Goal: Task Accomplishment & Management: Manage account settings

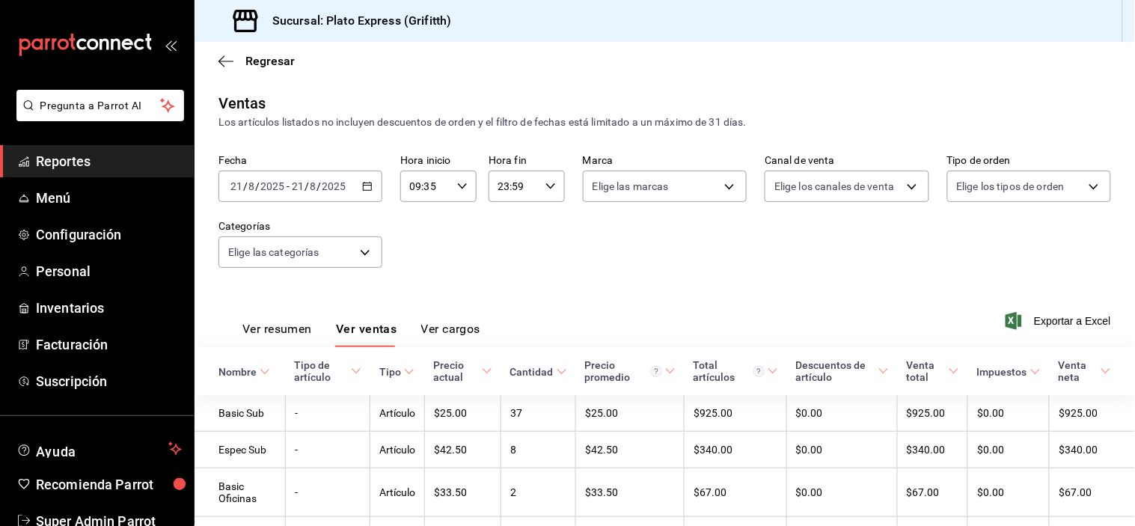
scroll to position [85, 0]
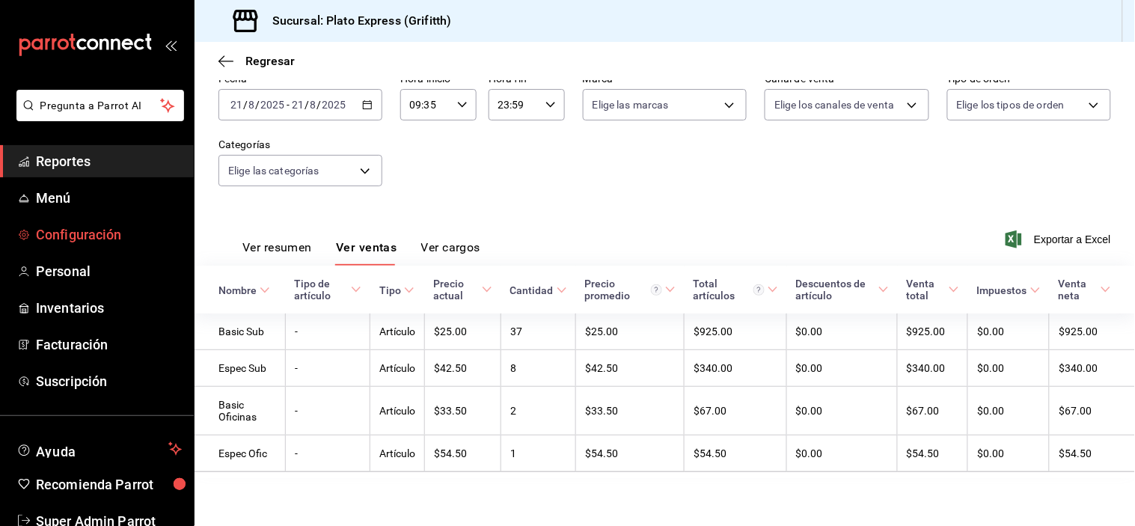
click at [100, 248] on link "Configuración" at bounding box center [97, 235] width 194 height 32
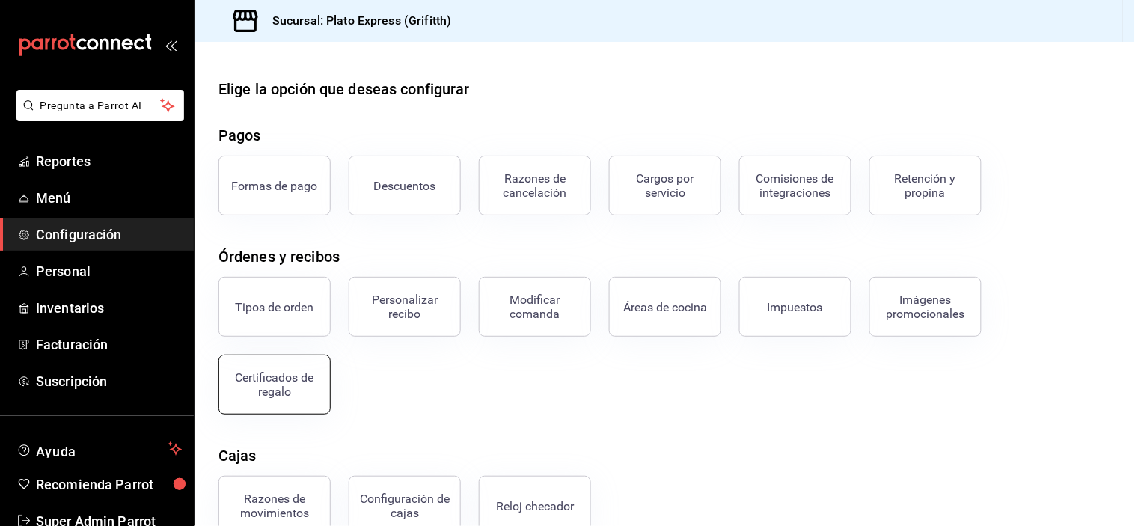
click at [277, 397] on div "Certificados de regalo" at bounding box center [274, 384] width 93 height 28
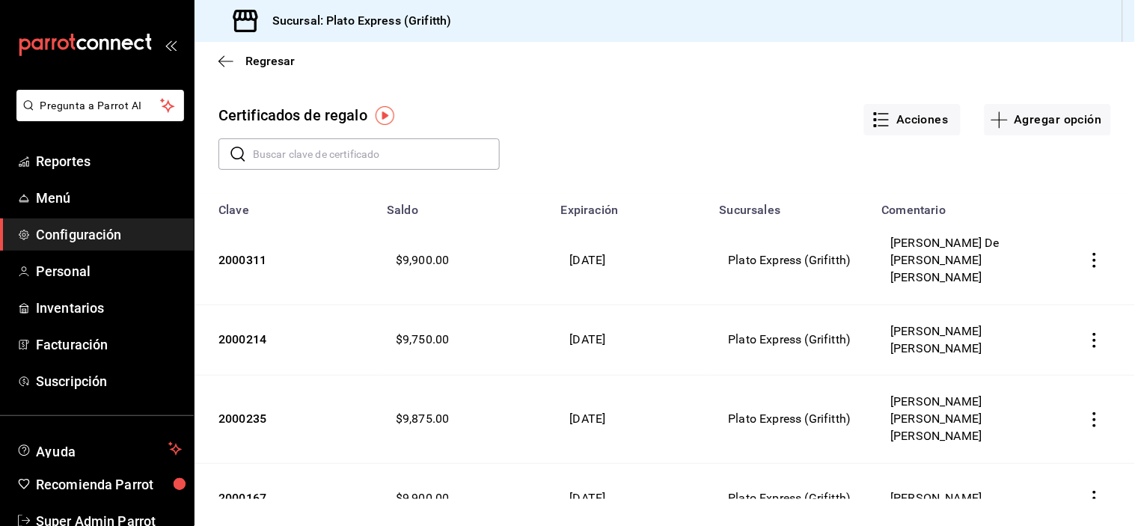
click at [409, 153] on input "text" at bounding box center [376, 154] width 247 height 30
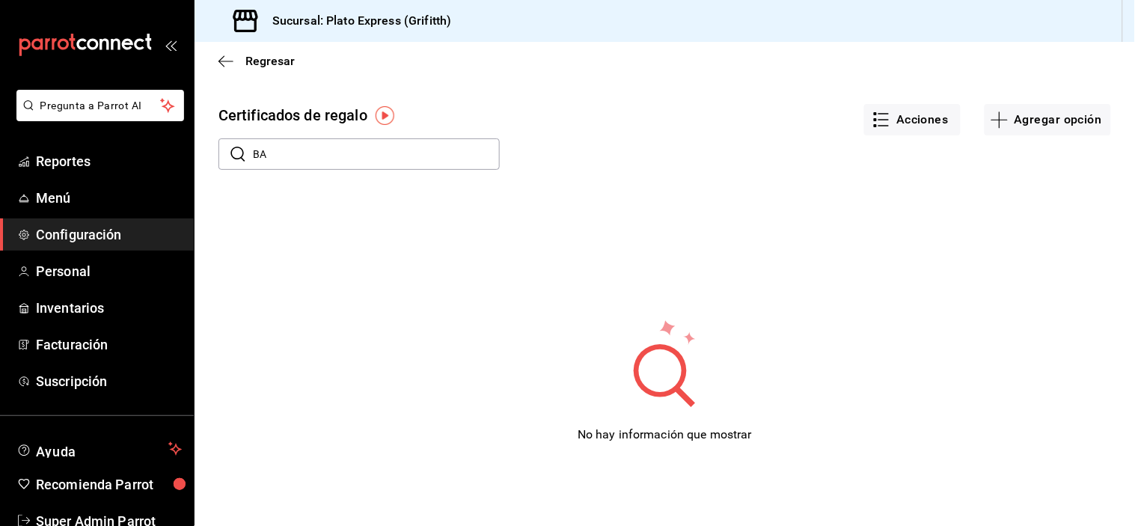
type input "B"
type input "[PERSON_NAME]"
click at [891, 120] on icon "button" at bounding box center [882, 120] width 18 height 18
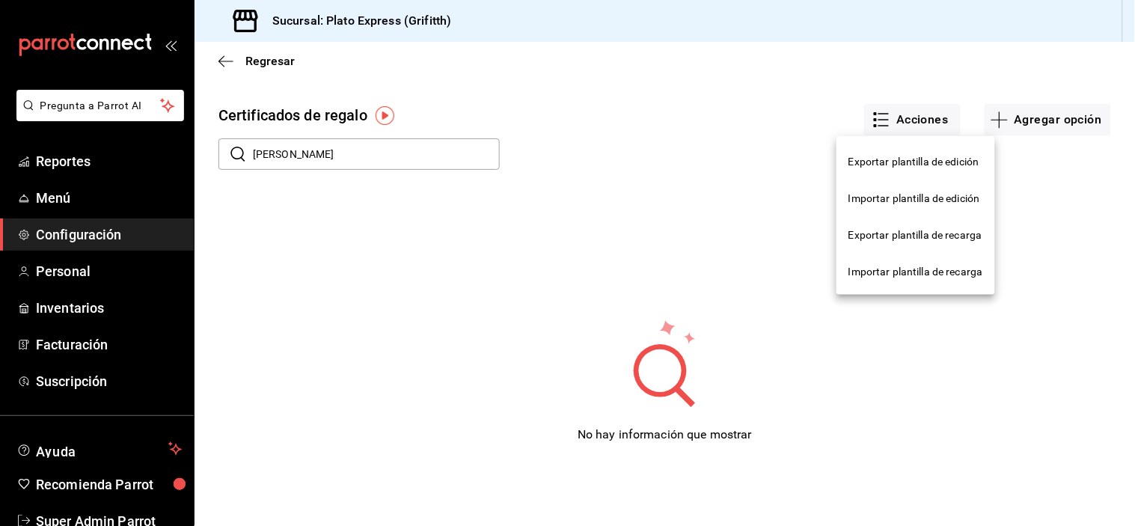
click at [764, 106] on div at bounding box center [567, 263] width 1135 height 526
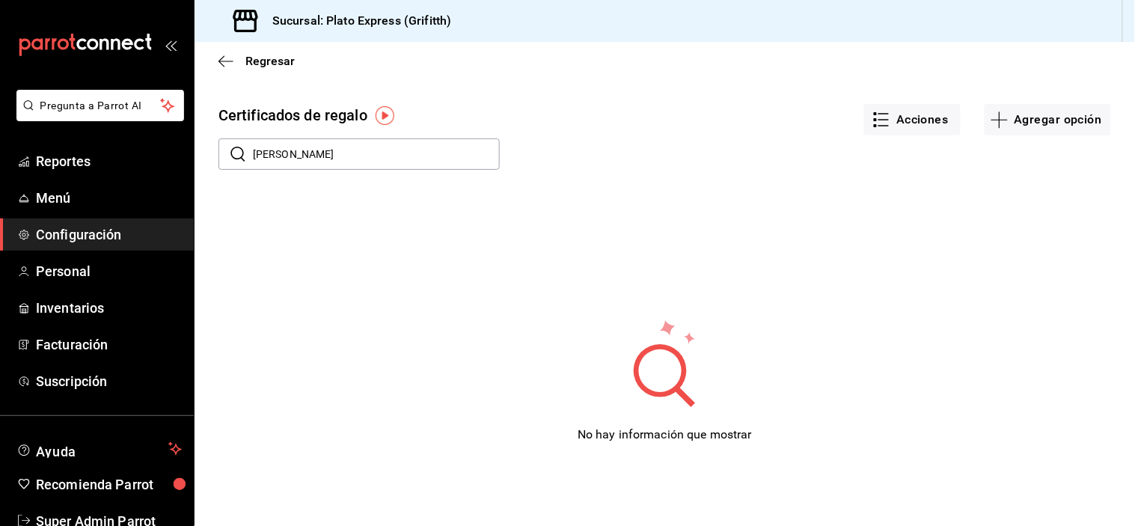
click at [438, 144] on input "[PERSON_NAME]" at bounding box center [376, 154] width 247 height 30
click at [219, 61] on icon "button" at bounding box center [222, 60] width 6 height 11
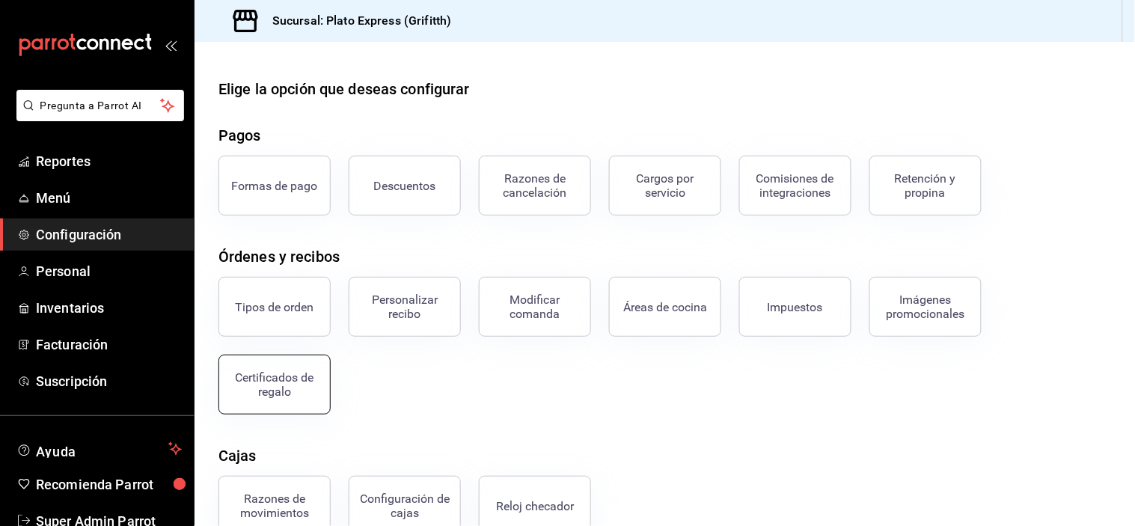
click at [278, 384] on div "Certificados de regalo" at bounding box center [274, 384] width 93 height 28
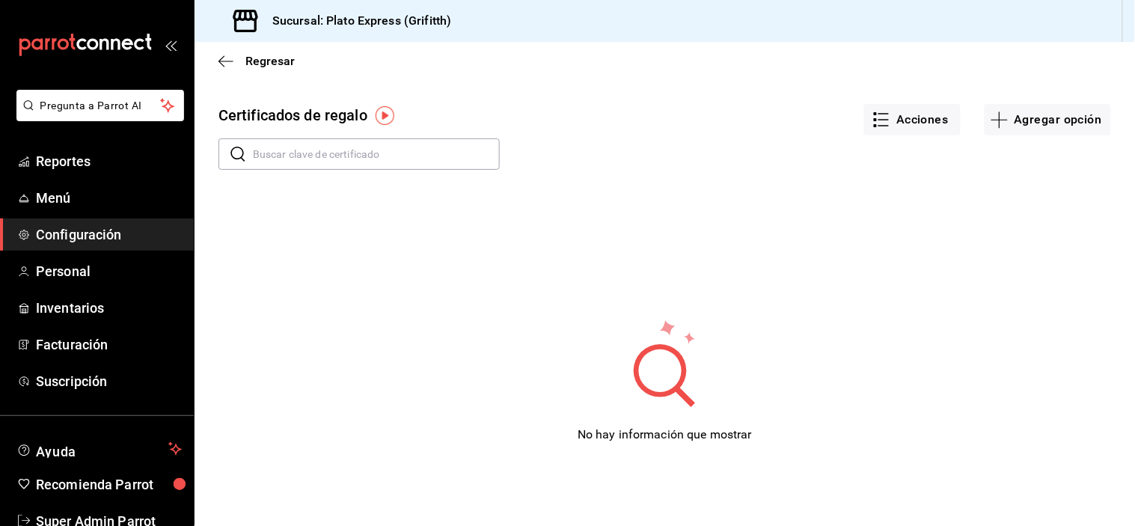
click at [431, 159] on input "text" at bounding box center [376, 154] width 247 height 30
type input "[PERSON_NAME]"
click at [619, 127] on div "Acciones Agregar opción" at bounding box center [805, 109] width 611 height 58
